Goal: Task Accomplishment & Management: Use online tool/utility

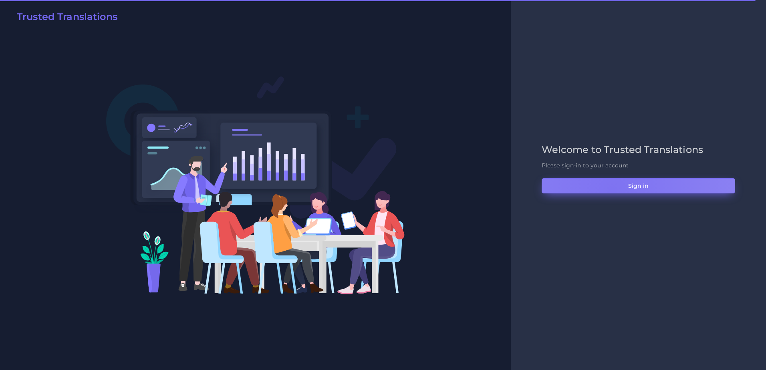
click at [612, 190] on button "Sign in" at bounding box center [637, 185] width 193 height 15
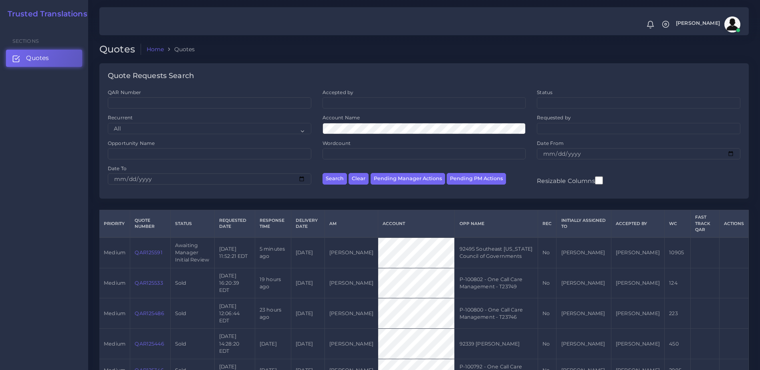
click at [134, 251] on td "QAR125591" at bounding box center [150, 252] width 40 height 30
click at [138, 250] on link "QAR125591" at bounding box center [149, 252] width 28 height 6
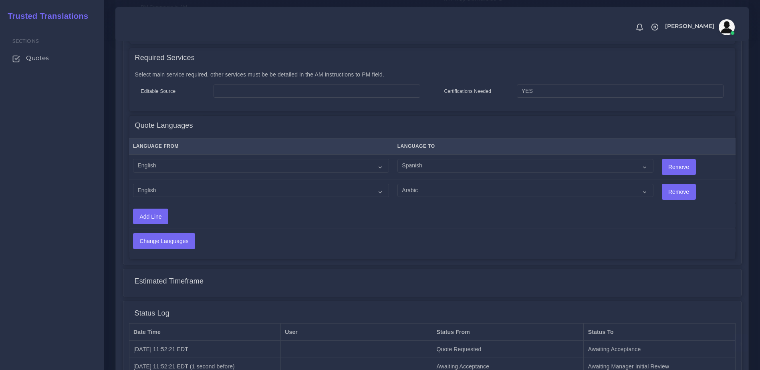
scroll to position [439, 0]
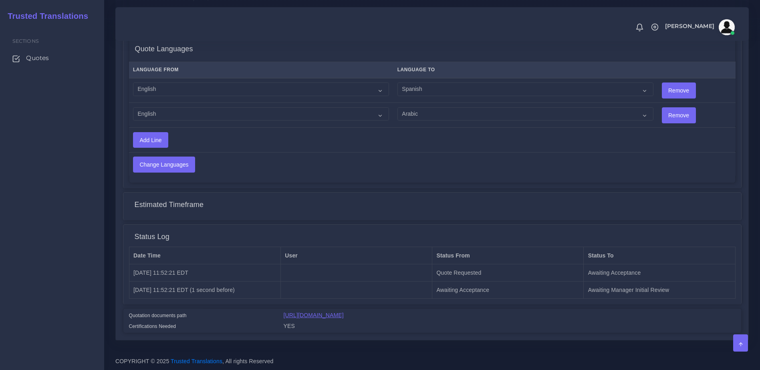
click at [344, 312] on link "https://workdrive.zoho.com/fgoh3e43b1a1fe2124b65bedd7c3c51a0e040/teams/fgoh3e43…" at bounding box center [314, 315] width 60 height 6
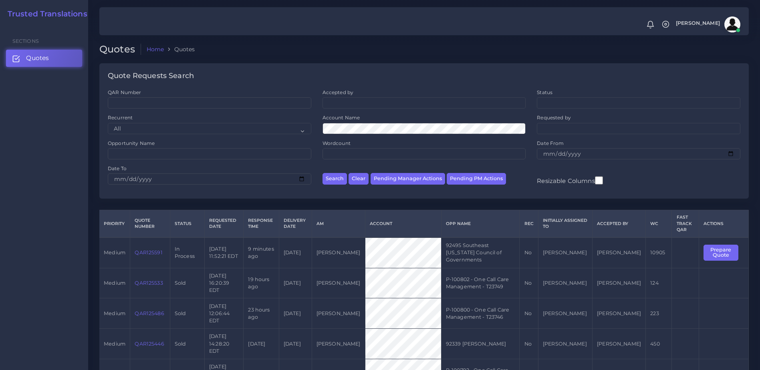
click at [153, 249] on link "QAR125591" at bounding box center [149, 252] width 28 height 6
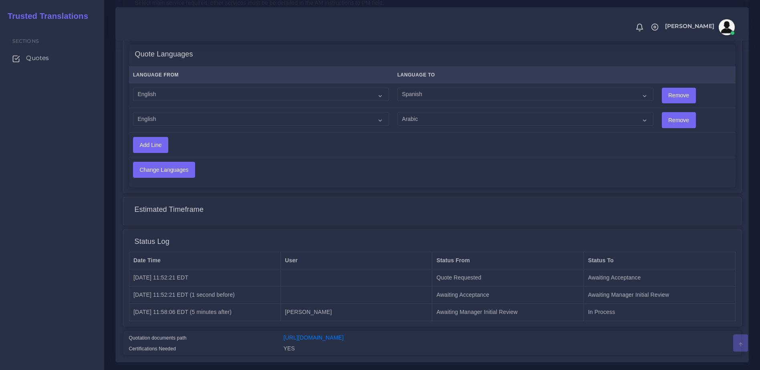
scroll to position [463, 0]
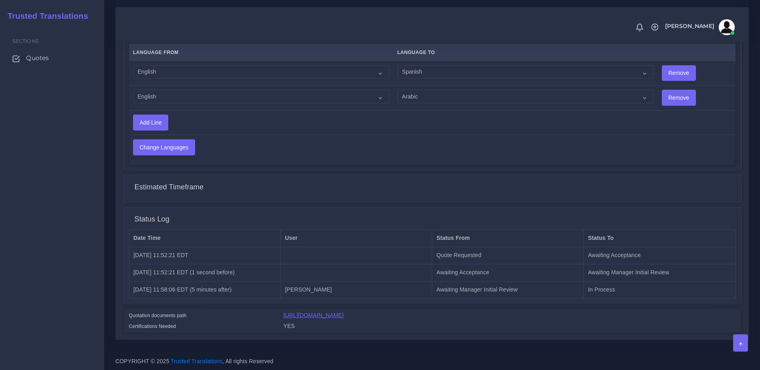
click at [331, 314] on link "[URL][DOMAIN_NAME]" at bounding box center [314, 315] width 60 height 6
click at [215, 65] on select "Acoli Afar Afrikaans Akan Akateko Albanian American Sign Language (ASL) Amharic…" at bounding box center [261, 72] width 256 height 14
select select "14001"
click at [133, 65] on select "Acoli Afar Afrikaans Akan Akateko Albanian American Sign Language (ASL) Amharic…" at bounding box center [261, 72] width 256 height 14
click at [177, 95] on select "Acoli Afar Afrikaans Akan Akateko Albanian American Sign Language (ASL) Amharic…" at bounding box center [261, 97] width 256 height 14
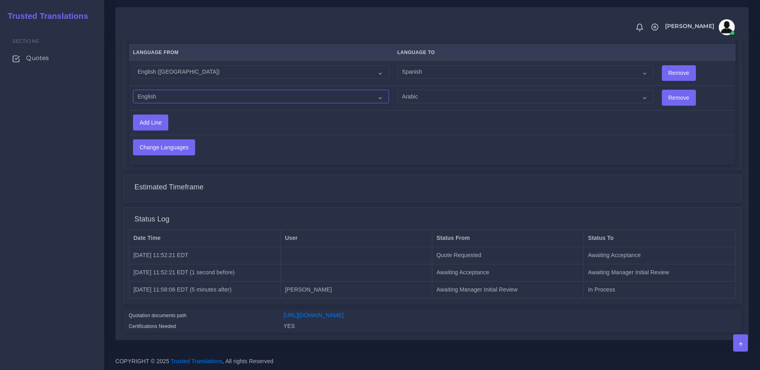
click at [133, 90] on select "Acoli Afar Afrikaans Akan Akateko Albanian American Sign Language (ASL) Amharic…" at bounding box center [261, 97] width 256 height 14
click at [344, 312] on link "https://workdrive.zoho.com/fgoh3e43b1a1fe2124b65bedd7c3c51a0e040/teams/fgoh3e43…" at bounding box center [314, 315] width 60 height 6
click at [201, 90] on select "Acoli Afar Afrikaans Akan Akateko Albanian American Sign Language (ASL) Amharic…" at bounding box center [261, 97] width 256 height 14
select select "14001"
click at [133, 90] on select "Acoli Afar Afrikaans Akan Akateko Albanian American Sign Language (ASL) Amharic…" at bounding box center [261, 97] width 256 height 14
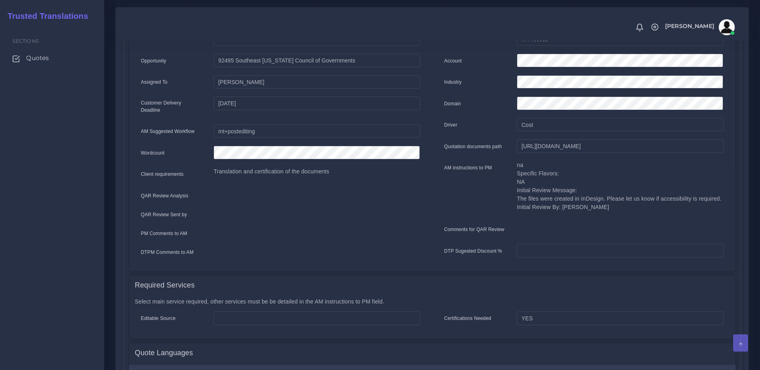
scroll to position [77, 0]
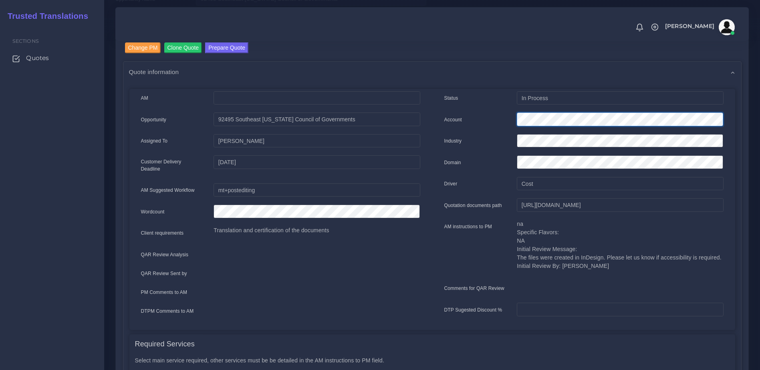
click at [496, 127] on div "Account" at bounding box center [583, 121] width 291 height 16
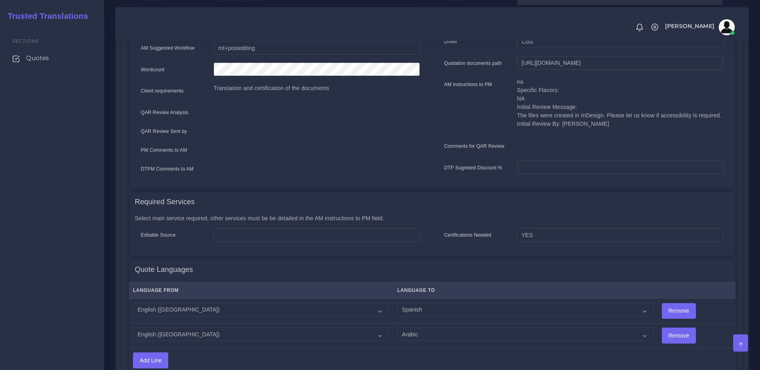
scroll to position [268, 0]
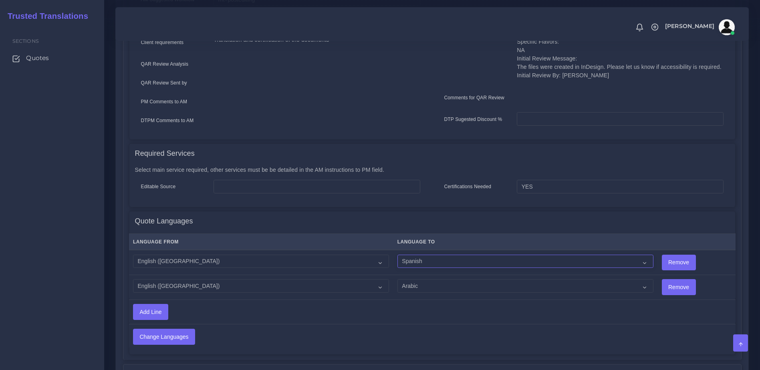
click at [406, 260] on select "Acoli Afar Afrikaans Akan Akateko Albanian American Sign Language (ASL) Amharic…" at bounding box center [525, 262] width 256 height 14
click at [397, 255] on select "Acoli Afar Afrikaans Akan Akateko Albanian American Sign Language (ASL) Amharic…" at bounding box center [525, 262] width 256 height 14
click at [619, 248] on th "Language To" at bounding box center [525, 242] width 264 height 16
click at [606, 255] on select "Acoli Afar Afrikaans Akan Akateko Albanian American Sign Language (ASL) Amharic…" at bounding box center [525, 262] width 256 height 14
select select "15011"
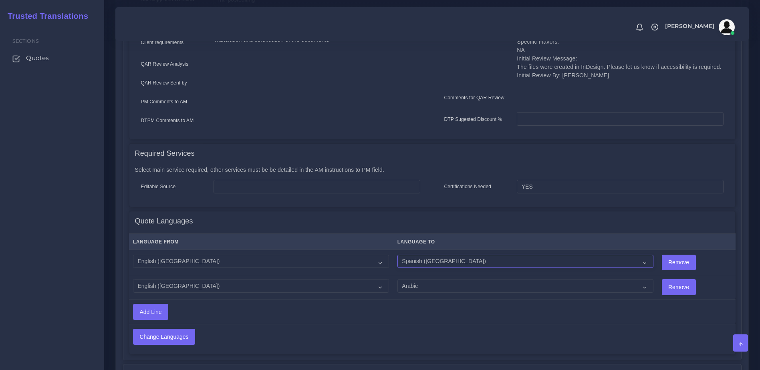
click at [397, 255] on select "Acoli Afar Afrikaans Akan Akateko Albanian American Sign Language (ASL) Amharic…" at bounding box center [525, 262] width 256 height 14
click at [453, 291] on select "Acoli Afar Afrikaans Akan Akateko Albanian American Sign Language (ASL) Amharic…" at bounding box center [525, 286] width 256 height 14
drag, startPoint x: 453, startPoint y: 291, endPoint x: 426, endPoint y: 289, distance: 27.3
click at [453, 291] on select "Acoli Afar Afrikaans Akan Akateko Albanian American Sign Language (ASL) Amharic…" at bounding box center [525, 286] width 256 height 14
click at [168, 337] on input "Change Languages" at bounding box center [163, 336] width 61 height 15
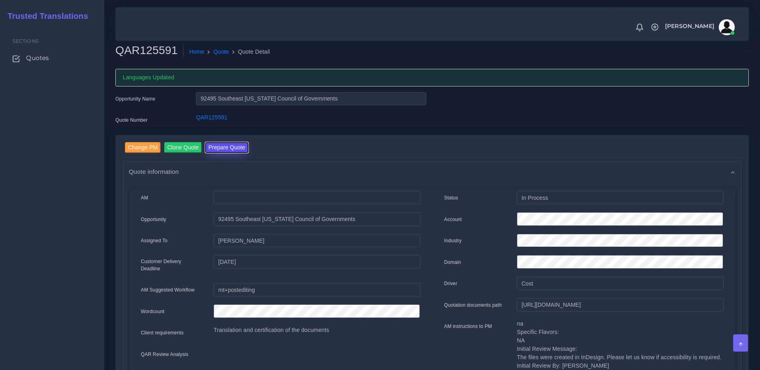
click at [216, 150] on button "Prepare Quote" at bounding box center [226, 147] width 43 height 11
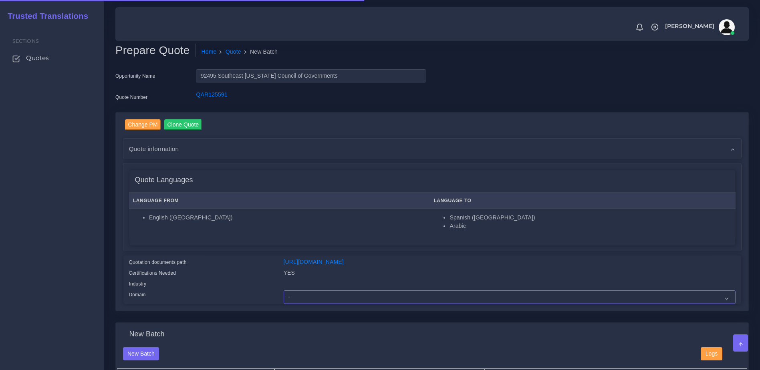
click at [304, 304] on select "- Advertising and Media Agriculture, Forestry and Fishing Architecture, Buildin…" at bounding box center [510, 297] width 452 height 14
